Goal: Obtain resource: Download file/media

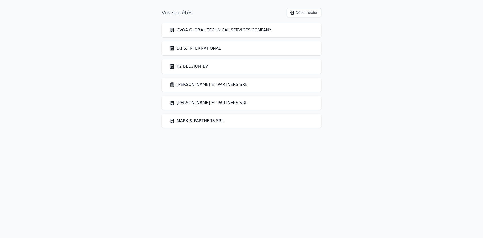
click at [194, 84] on link "[PERSON_NAME] ET PARTNERS SRL" at bounding box center [208, 84] width 78 height 6
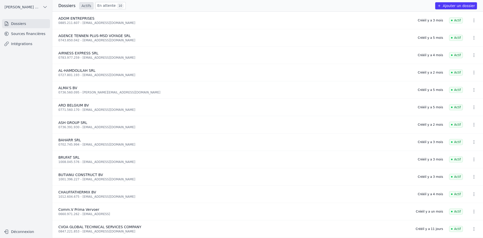
click at [25, 34] on link "Sources financières" at bounding box center [26, 33] width 48 height 9
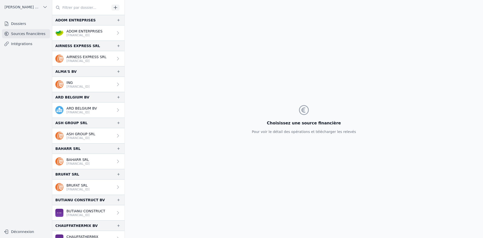
click at [99, 136] on link "ASH GROUP SRL BE87 3631 9201 6994" at bounding box center [88, 135] width 72 height 15
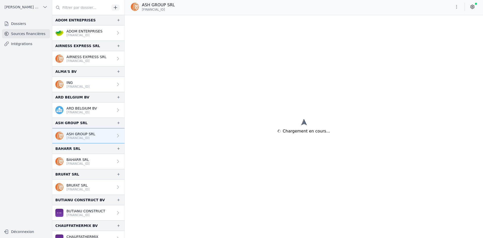
click at [81, 137] on p "[FINANCIAL_ID]" at bounding box center [80, 138] width 29 height 4
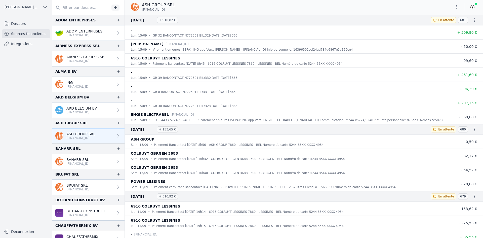
click at [455, 8] on icon "button" at bounding box center [456, 6] width 5 height 5
click at [442, 28] on button "Exporter" at bounding box center [444, 26] width 36 height 9
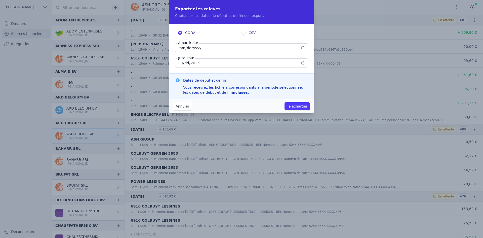
click at [183, 47] on input "2025-09-15" at bounding box center [241, 47] width 133 height 9
type input "2025-09-11"
click at [289, 105] on button "Télécharger" at bounding box center [296, 106] width 25 height 8
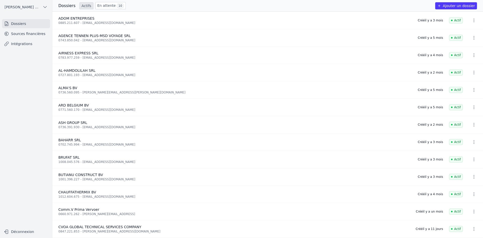
click at [19, 31] on link "Sources financières" at bounding box center [26, 33] width 48 height 9
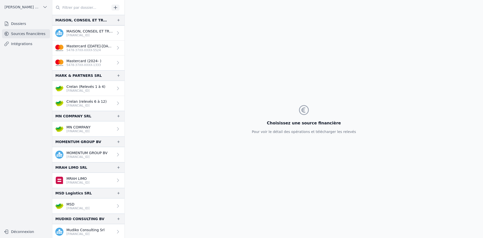
scroll to position [603, 0]
click at [77, 153] on p "MOMENTUM GROUP BV" at bounding box center [86, 152] width 41 height 5
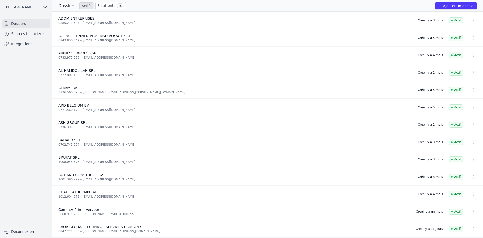
click at [25, 33] on link "Sources financières" at bounding box center [26, 33] width 48 height 9
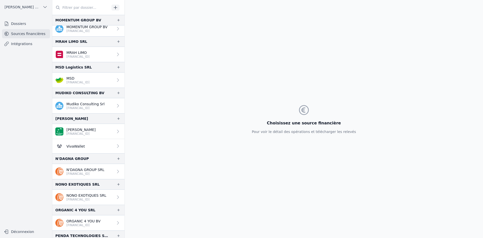
scroll to position [729, 0]
